Goal: Transaction & Acquisition: Purchase product/service

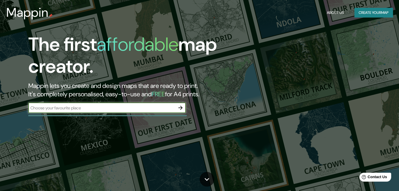
click at [119, 109] on input "text" at bounding box center [101, 108] width 147 height 6
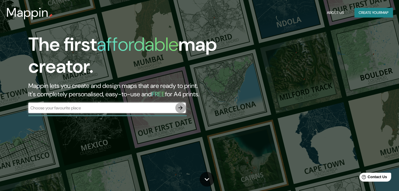
click at [182, 108] on icon "button" at bounding box center [180, 108] width 6 height 6
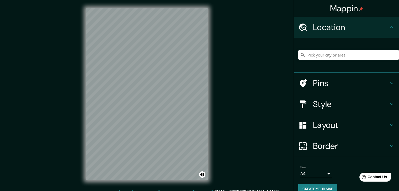
click at [327, 56] on input "Pick your city or area" at bounding box center [348, 54] width 101 height 9
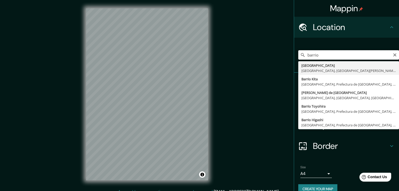
drag, startPoint x: 312, startPoint y: 57, endPoint x: 319, endPoint y: 57, distance: 6.6
click at [318, 57] on input "barrio" at bounding box center [348, 54] width 101 height 9
click at [316, 57] on input "barrio" at bounding box center [348, 54] width 101 height 9
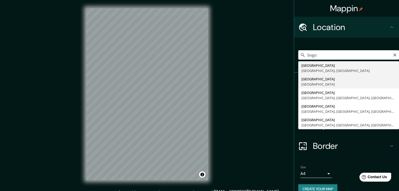
type input "[GEOGRAPHIC_DATA], [GEOGRAPHIC_DATA]"
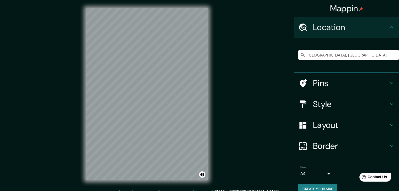
click at [311, 110] on div "Style" at bounding box center [346, 104] width 105 height 21
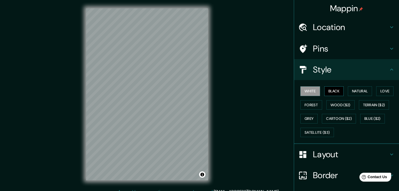
click at [327, 93] on button "Black" at bounding box center [334, 91] width 20 height 10
